Goal: Task Accomplishment & Management: Use online tool/utility

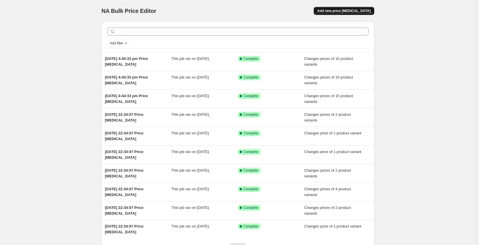
click at [356, 10] on span "Add new price [MEDICAL_DATA]" at bounding box center [343, 11] width 53 height 5
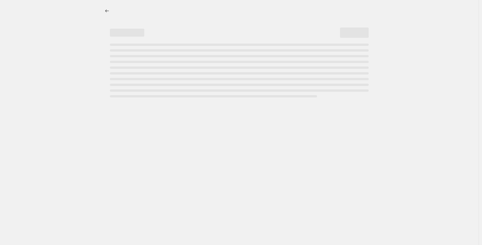
select select "percentage"
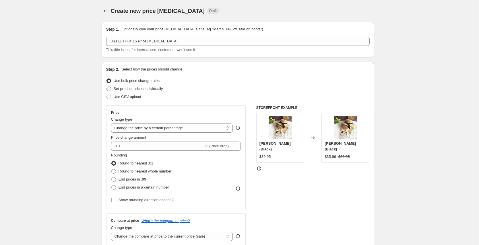
click at [142, 90] on span "Set product prices individually" at bounding box center [138, 89] width 49 height 4
click at [107, 87] on input "Set product prices individually" at bounding box center [106, 87] width 0 height 0
radio input "true"
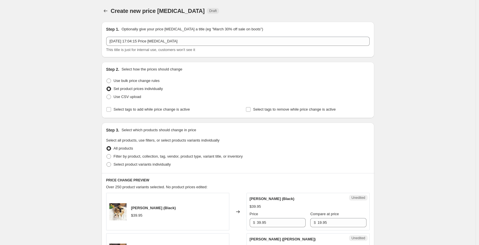
scroll to position [30, 0]
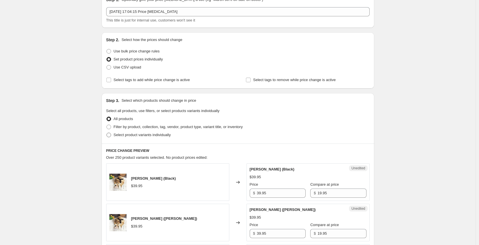
click at [132, 135] on span "Select product variants individually" at bounding box center [142, 135] width 57 height 4
click at [107, 133] on input "Select product variants individually" at bounding box center [106, 133] width 0 height 0
radio input "true"
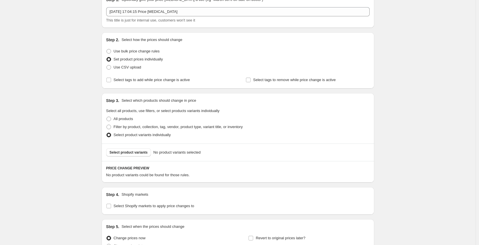
scroll to position [88, 0]
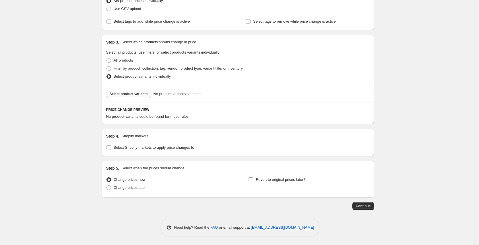
click at [135, 97] on button "Select product variants" at bounding box center [128, 94] width 45 height 8
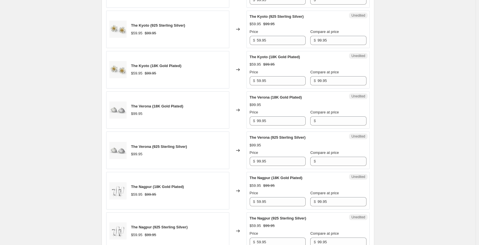
scroll to position [586, 0]
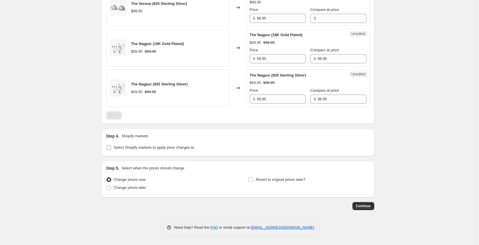
click at [140, 150] on span "Select Shopify markets to apply price changes to" at bounding box center [154, 147] width 81 height 4
click at [111, 150] on input "Select Shopify markets to apply price changes to" at bounding box center [108, 147] width 5 height 5
checkbox input "true"
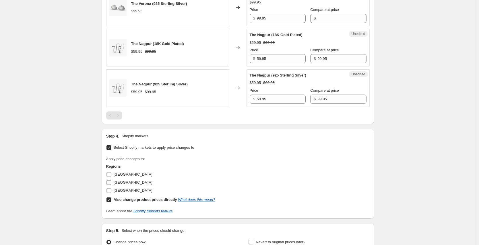
click at [111, 182] on input "[GEOGRAPHIC_DATA]" at bounding box center [108, 183] width 5 height 5
checkbox input "true"
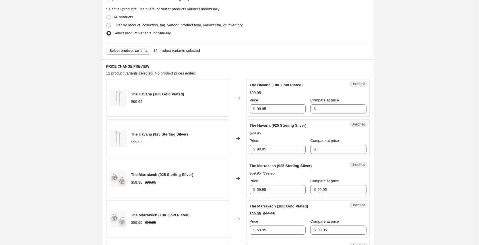
scroll to position [131, 0]
click at [269, 110] on input "99.95" at bounding box center [281, 109] width 49 height 9
type input "49.95"
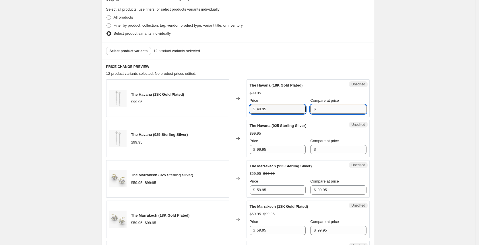
click at [321, 110] on input "Compare at price" at bounding box center [341, 109] width 49 height 9
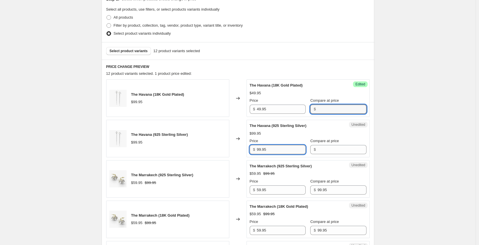
click at [289, 151] on input "99.95" at bounding box center [281, 149] width 49 height 9
type input "49.95"
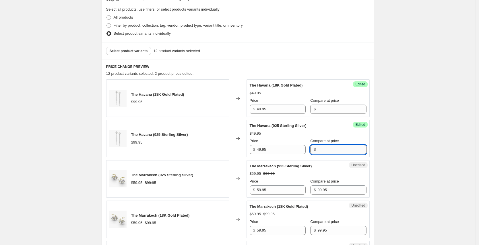
click at [330, 150] on input "Compare at price" at bounding box center [341, 149] width 49 height 9
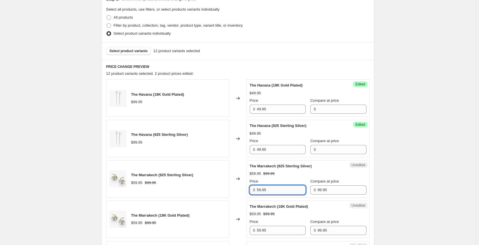
click at [274, 194] on input "59.95" at bounding box center [281, 190] width 49 height 9
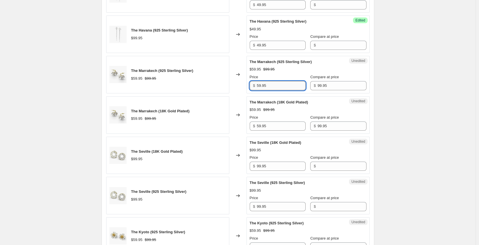
scroll to position [236, 0]
click at [258, 84] on input "59.95" at bounding box center [281, 84] width 49 height 9
type input "29.95"
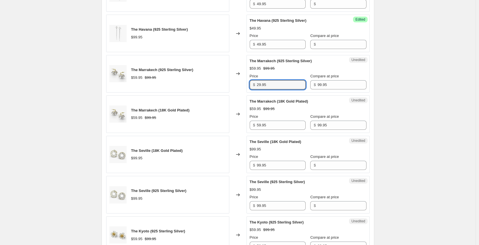
click at [313, 83] on div "$ 99.95" at bounding box center [338, 84] width 56 height 9
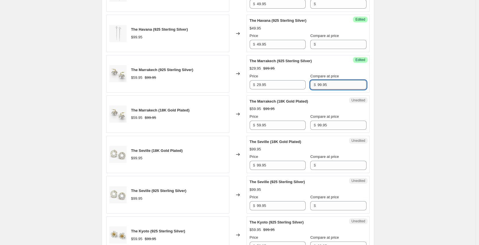
click at [317, 84] on input "99.95" at bounding box center [341, 84] width 49 height 9
type input "49.95"
click at [273, 124] on input "59.95" at bounding box center [281, 125] width 49 height 9
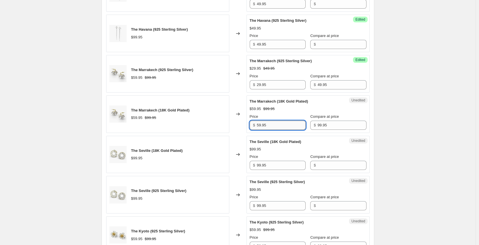
click at [273, 124] on input "59.95" at bounding box center [281, 125] width 49 height 9
type input "29.95"
click at [334, 127] on input "99.95" at bounding box center [341, 125] width 49 height 9
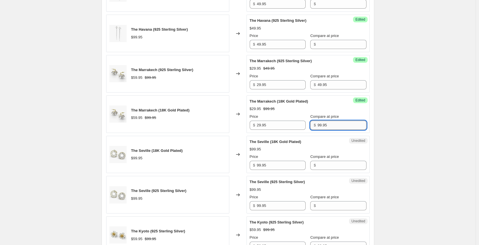
click at [334, 127] on input "99.95" at bounding box center [341, 125] width 49 height 9
type input "49.95"
click at [276, 162] on input "99.95" at bounding box center [281, 165] width 49 height 9
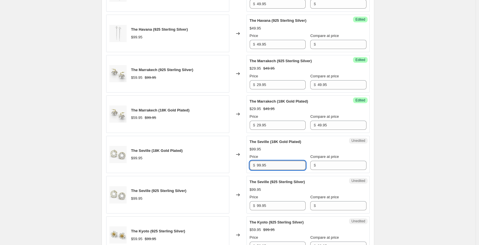
click at [276, 162] on input "99.95" at bounding box center [281, 165] width 49 height 9
type input "49.95"
click at [321, 163] on input "Compare at price" at bounding box center [341, 165] width 49 height 9
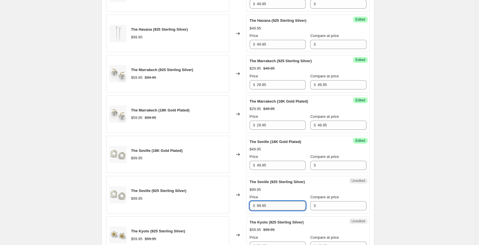
click at [271, 207] on input "99.95" at bounding box center [281, 205] width 49 height 9
type input "49.95"
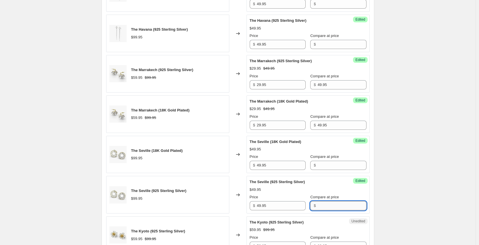
click at [339, 203] on input "Compare at price" at bounding box center [341, 205] width 49 height 9
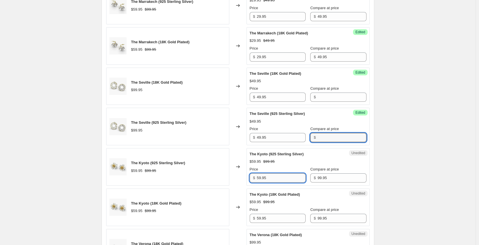
click at [286, 178] on input "59.95" at bounding box center [281, 178] width 49 height 9
click at [271, 174] on input "59.95" at bounding box center [281, 178] width 49 height 9
click at [269, 183] on div "Unedited The Kyoto (925 Sterling Silver) $59.95 $99.95 Price $ 59.95 Compare at…" at bounding box center [308, 167] width 123 height 38
click at [268, 178] on input "59.95" at bounding box center [281, 178] width 49 height 9
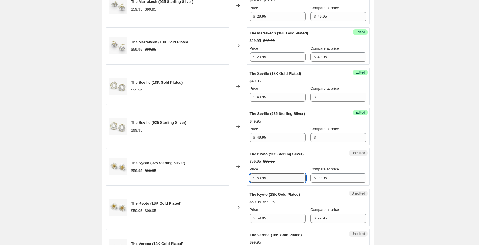
click at [268, 178] on input "59.95" at bounding box center [281, 178] width 49 height 9
type input "29.95"
click at [319, 177] on input "99.95" at bounding box center [341, 178] width 49 height 9
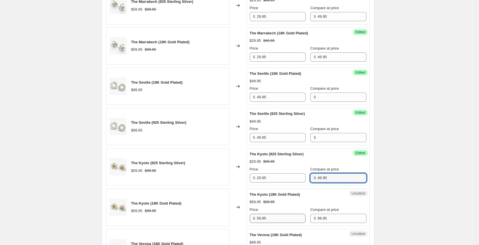
type input "49.95"
click at [283, 219] on input "59.95" at bounding box center [281, 218] width 49 height 9
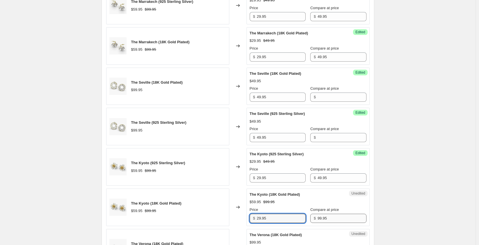
type input "29.95"
click at [340, 222] on input "99.95" at bounding box center [341, 218] width 49 height 9
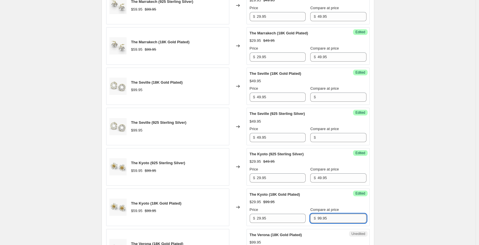
click at [340, 222] on input "99.95" at bounding box center [341, 218] width 49 height 9
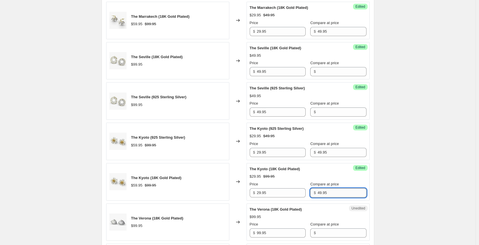
scroll to position [357, 0]
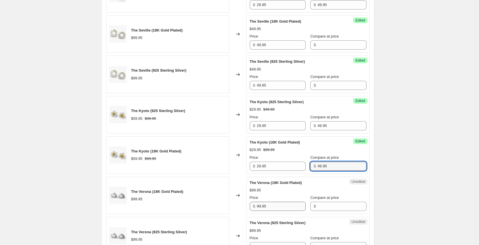
type input "49.95"
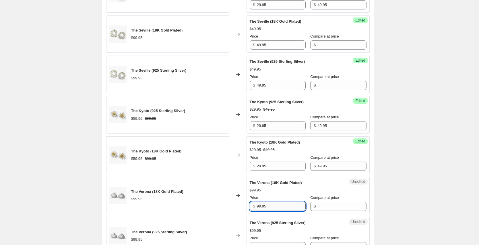
click at [278, 204] on input "99.95" at bounding box center [281, 206] width 49 height 9
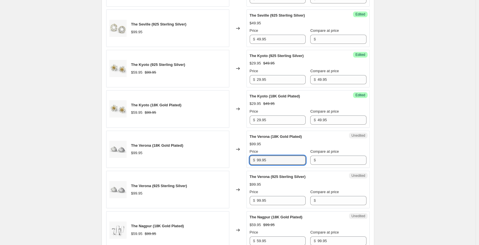
scroll to position [431, 0]
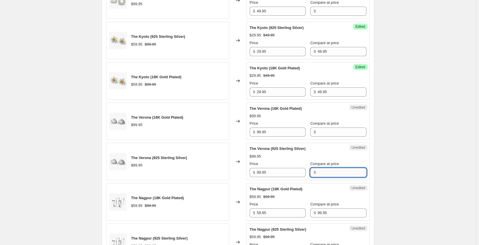
click at [317, 168] on input "Compare at price" at bounding box center [341, 172] width 49 height 9
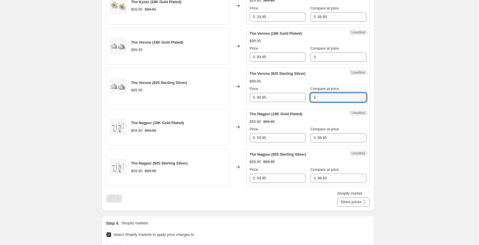
scroll to position [499, 0]
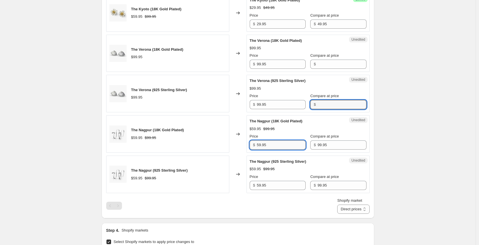
click at [271, 145] on input "59.95" at bounding box center [281, 145] width 49 height 9
click at [267, 145] on input "59.95" at bounding box center [281, 145] width 49 height 9
type input "29.95"
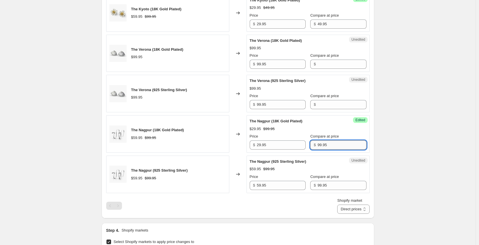
click at [317, 146] on input "99.95" at bounding box center [341, 145] width 49 height 9
type input "49.95"
click at [273, 185] on input "59.95" at bounding box center [281, 185] width 49 height 9
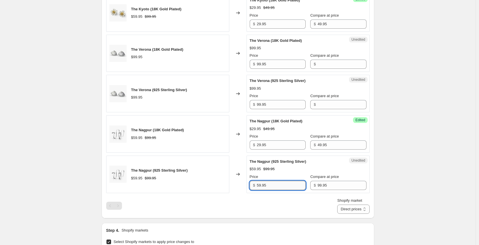
click at [273, 185] on input "59.95" at bounding box center [281, 185] width 49 height 9
type input "29.95"
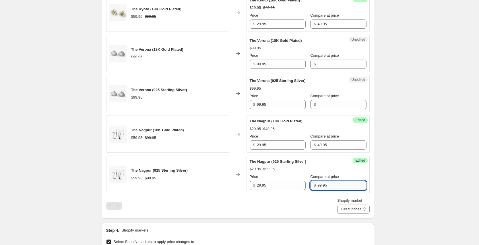
click at [321, 186] on input "99.95" at bounding box center [341, 185] width 49 height 9
type input "49.95"
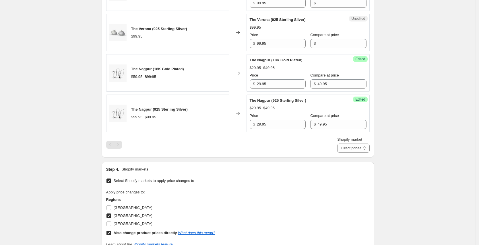
scroll to position [656, 0]
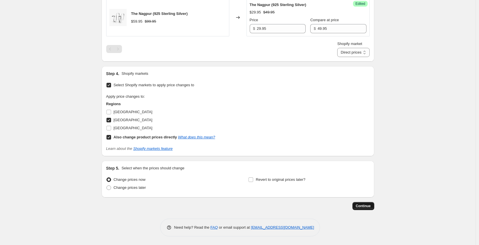
click at [364, 210] on button "Continue" at bounding box center [363, 206] width 22 height 8
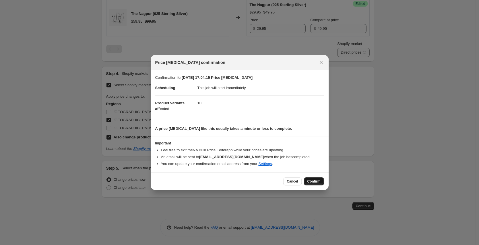
click at [319, 182] on span "Confirm" at bounding box center [313, 181] width 13 height 5
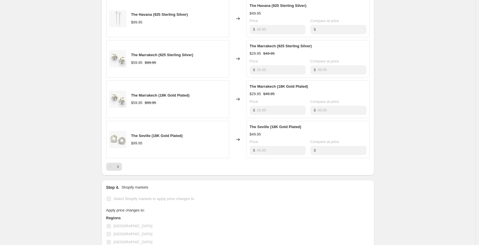
scroll to position [377, 0]
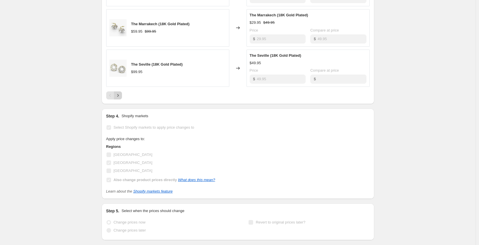
click at [121, 96] on icon "Next" at bounding box center [118, 96] width 6 height 6
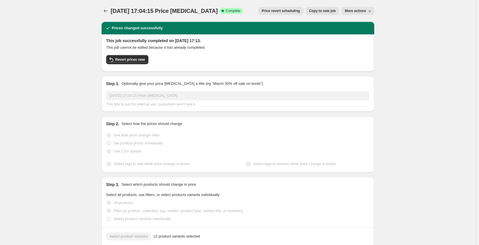
scroll to position [271, 0]
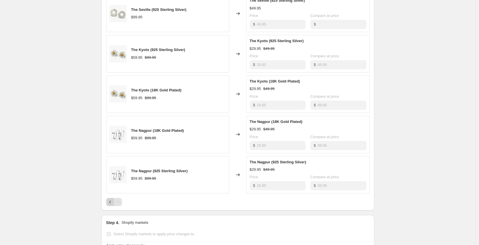
click at [112, 203] on icon "Previous" at bounding box center [110, 202] width 6 height 6
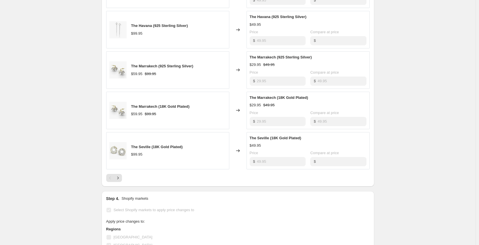
scroll to position [296, 0]
